Goal: Download file/media

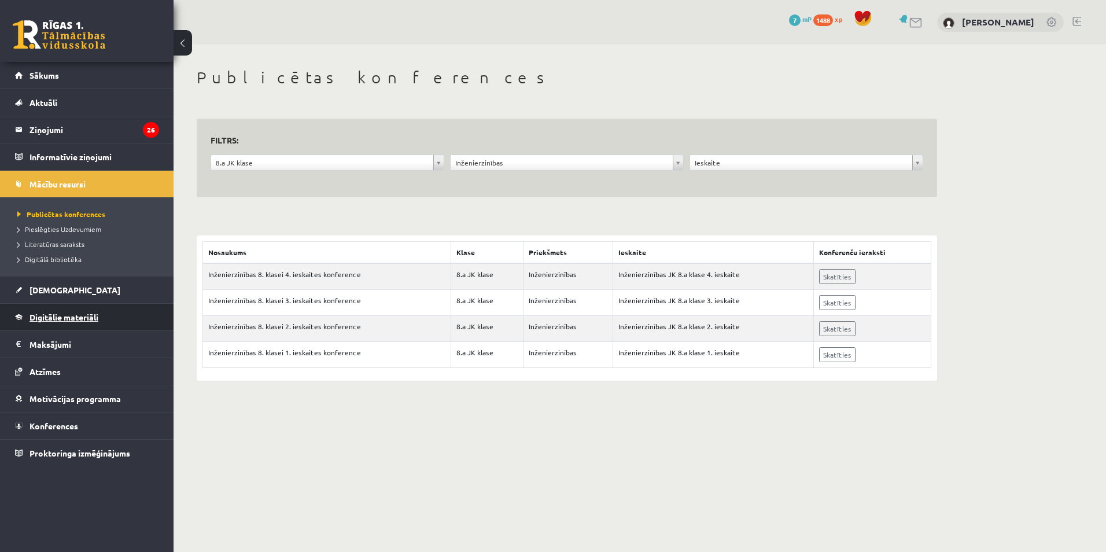
click at [72, 319] on span "Digitālie materiāli" at bounding box center [63, 317] width 69 height 10
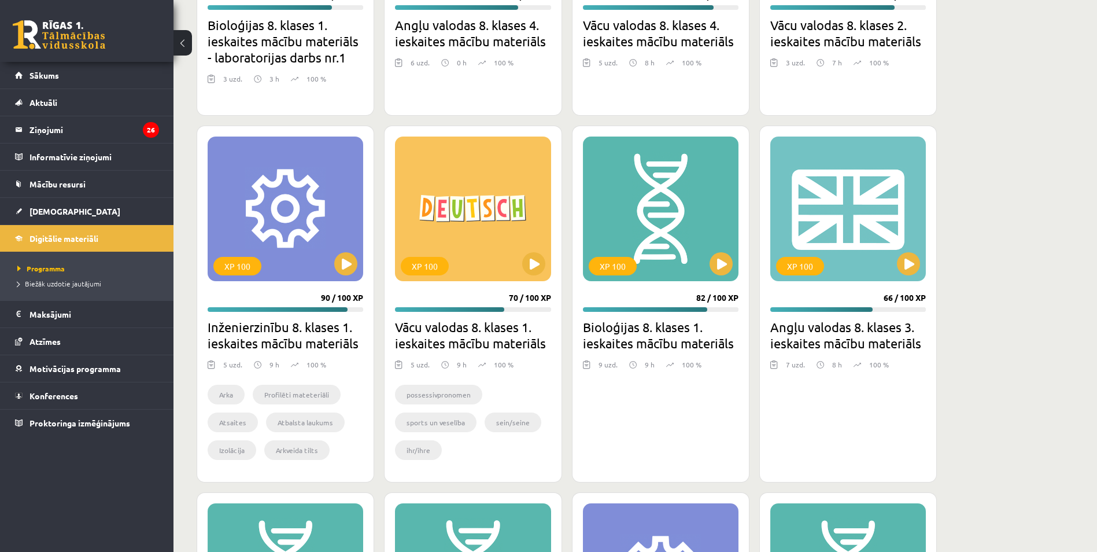
scroll to position [866, 0]
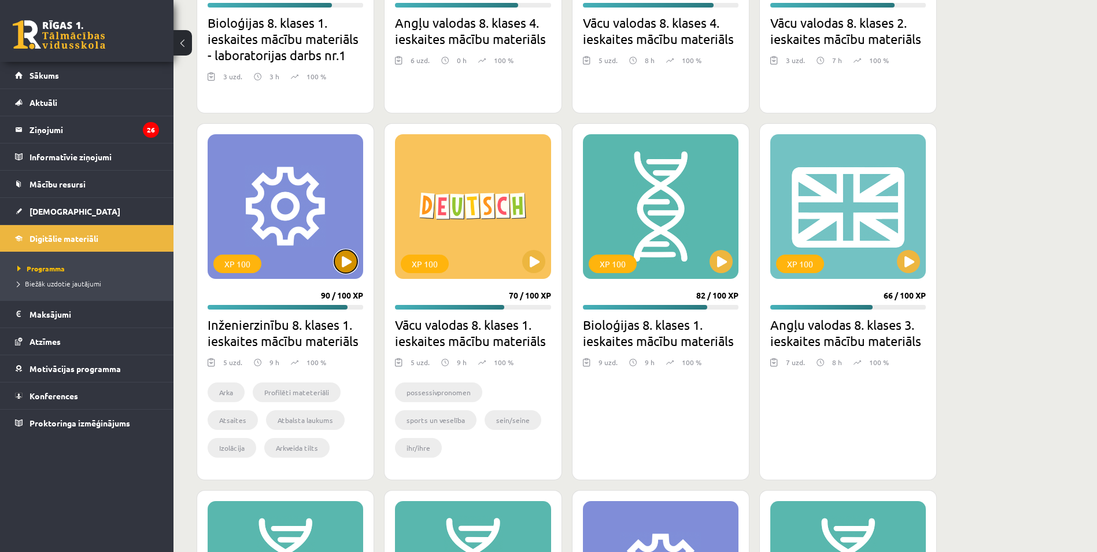
click at [348, 263] on button at bounding box center [345, 261] width 23 height 23
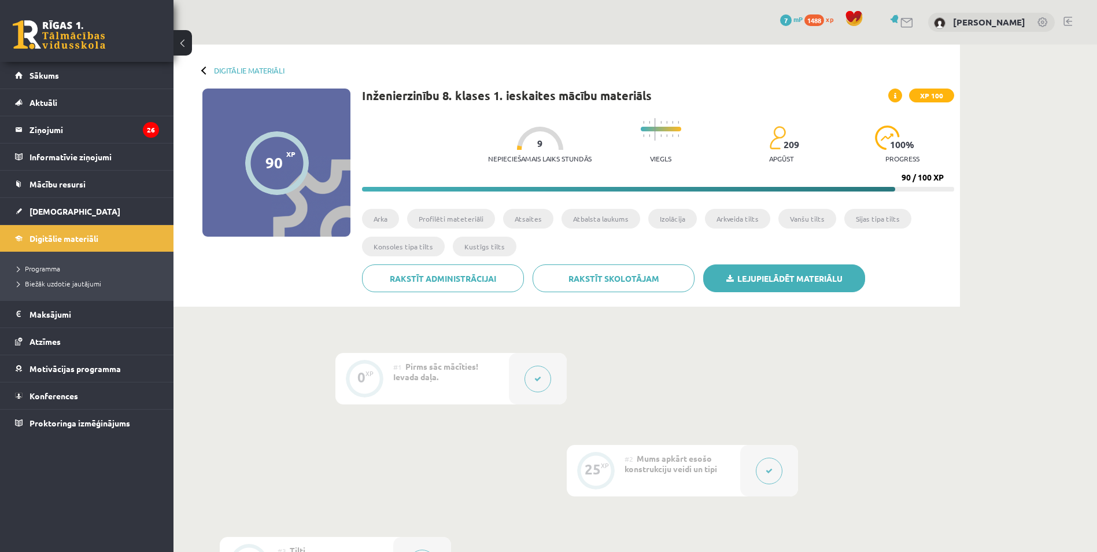
click at [764, 280] on link "Lejupielādēt materiālu" at bounding box center [784, 278] width 162 height 28
